Goal: Transaction & Acquisition: Subscribe to service/newsletter

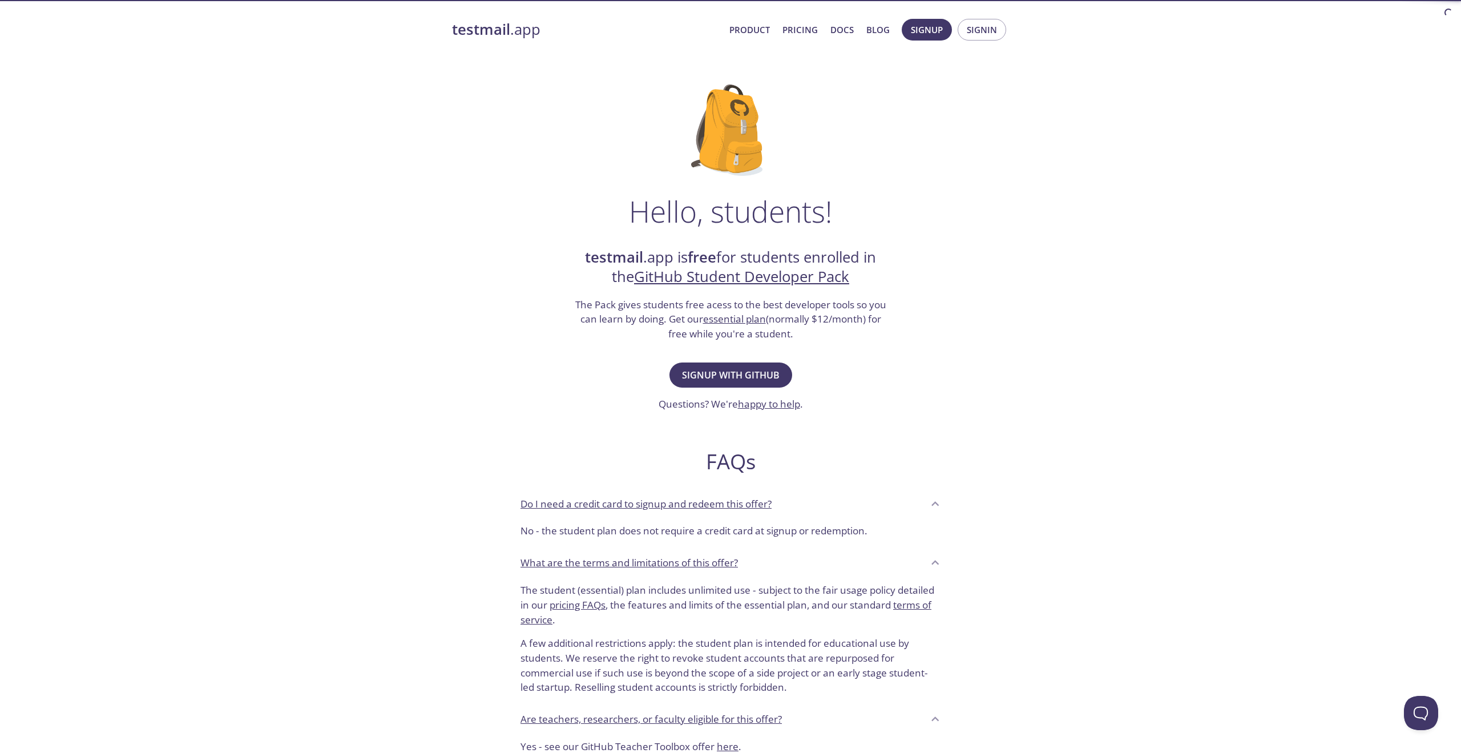
click at [764, 318] on link "essential plan" at bounding box center [734, 318] width 63 height 13
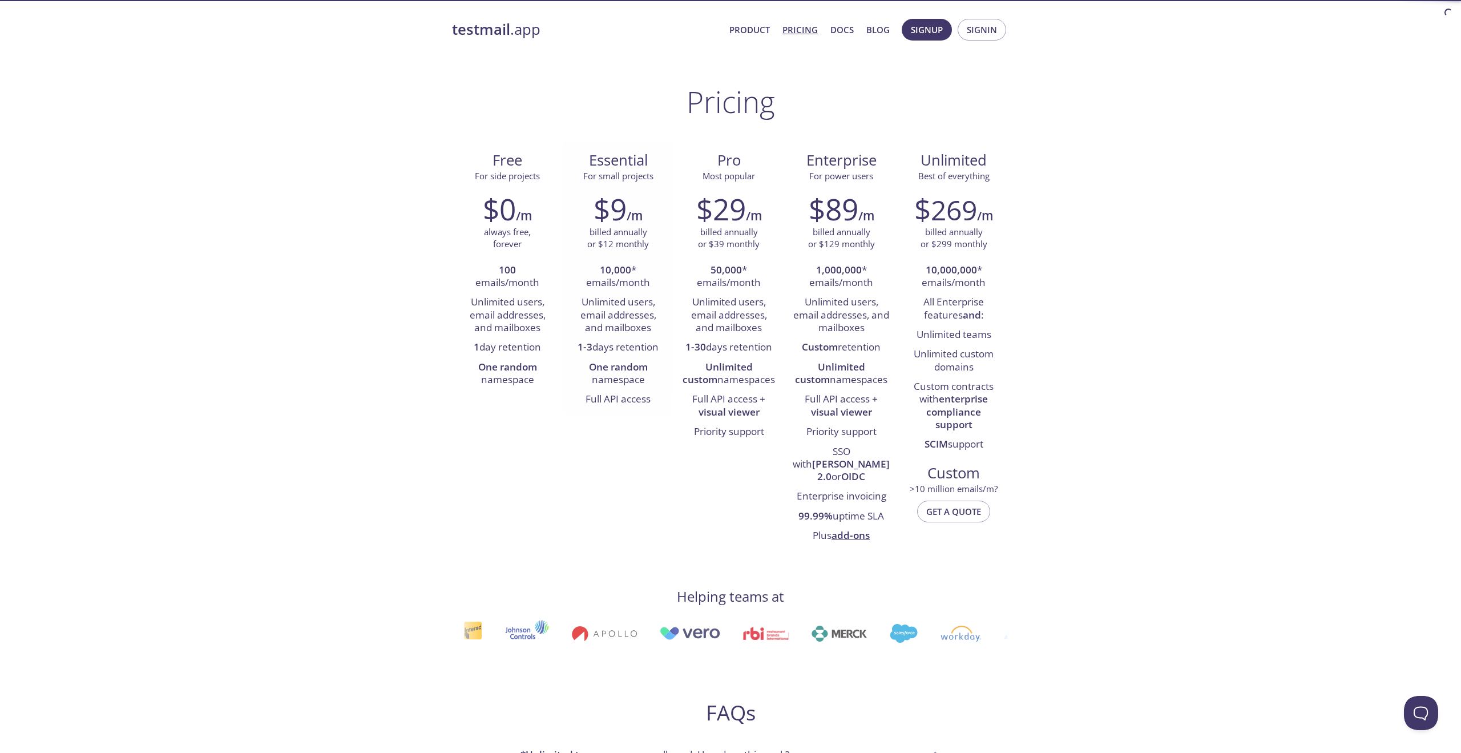
click at [661, 345] on li "1-3 days retention" at bounding box center [618, 347] width 94 height 19
click at [637, 345] on li "1-3 days retention" at bounding box center [618, 347] width 94 height 19
click at [752, 39] on span "Product Pricing Docs Blog" at bounding box center [809, 29] width 173 height 27
click at [752, 33] on link "Product" at bounding box center [749, 29] width 41 height 15
